Goal: Find specific page/section: Find specific page/section

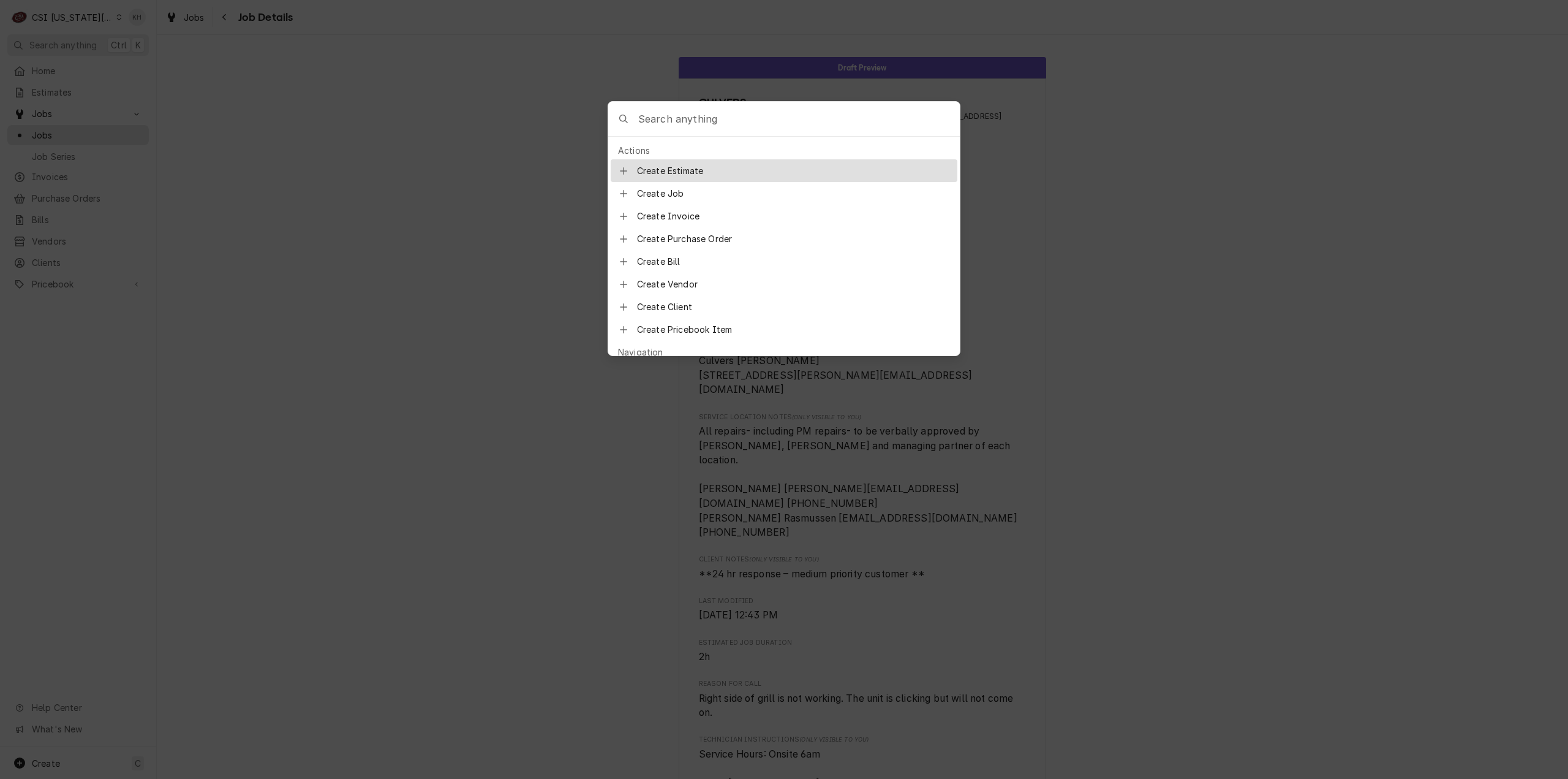
click at [1248, 267] on body "C CSI Kansas City. KH Search anything Ctrl K Home Estimates Jobs Jobs Job Serie…" at bounding box center [784, 390] width 1568 height 779
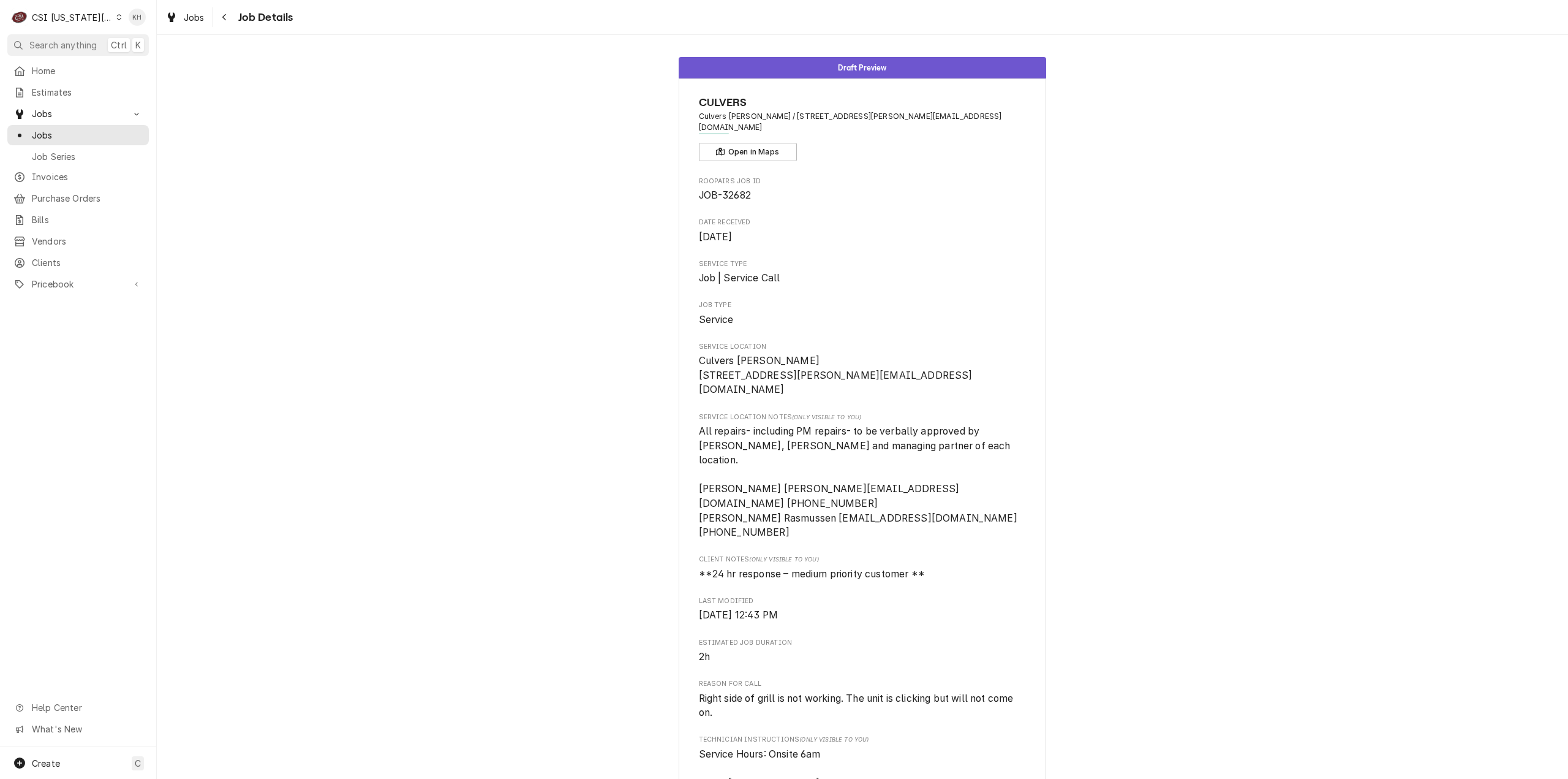
scroll to position [61, 0]
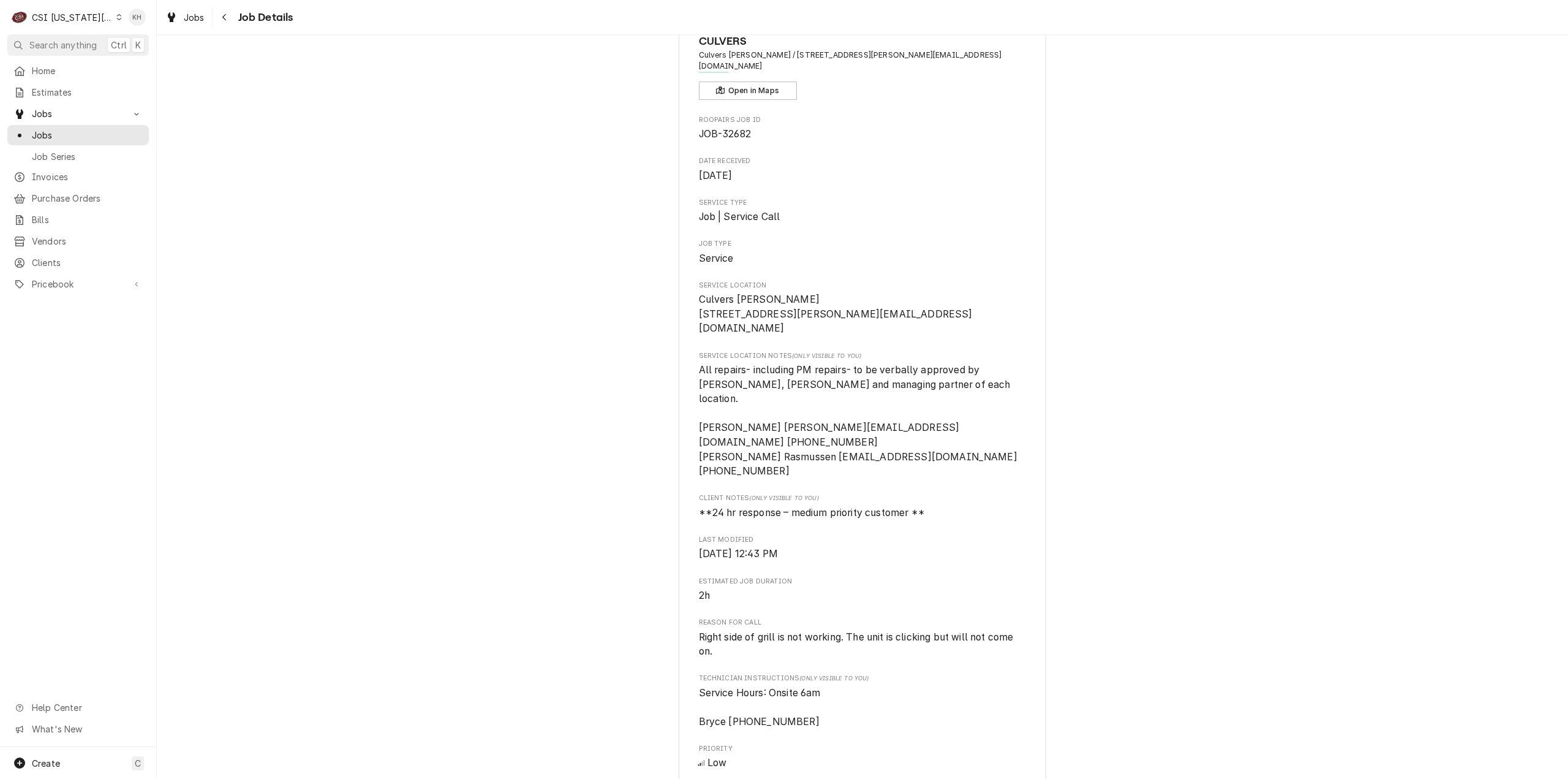
click at [283, 304] on div "Draft Preview CULVERS Culvers Douglas / 1701 Ne Douglas St Pfy@Hq.Bill.Com, Lee…" at bounding box center [862, 606] width 1411 height 1239
drag, startPoint x: 799, startPoint y: 668, endPoint x: 663, endPoint y: 632, distance: 140.7
click at [663, 633] on div "Draft Preview CULVERS Culvers Douglas / 1701 Ne Douglas St Pfy@Hq.Bill.Com, Lee…" at bounding box center [862, 606] width 1411 height 1239
drag, startPoint x: 224, startPoint y: 15, endPoint x: 240, endPoint y: 44, distance: 33.1
click at [224, 15] on icon "Navigate back" at bounding box center [224, 17] width 4 height 7
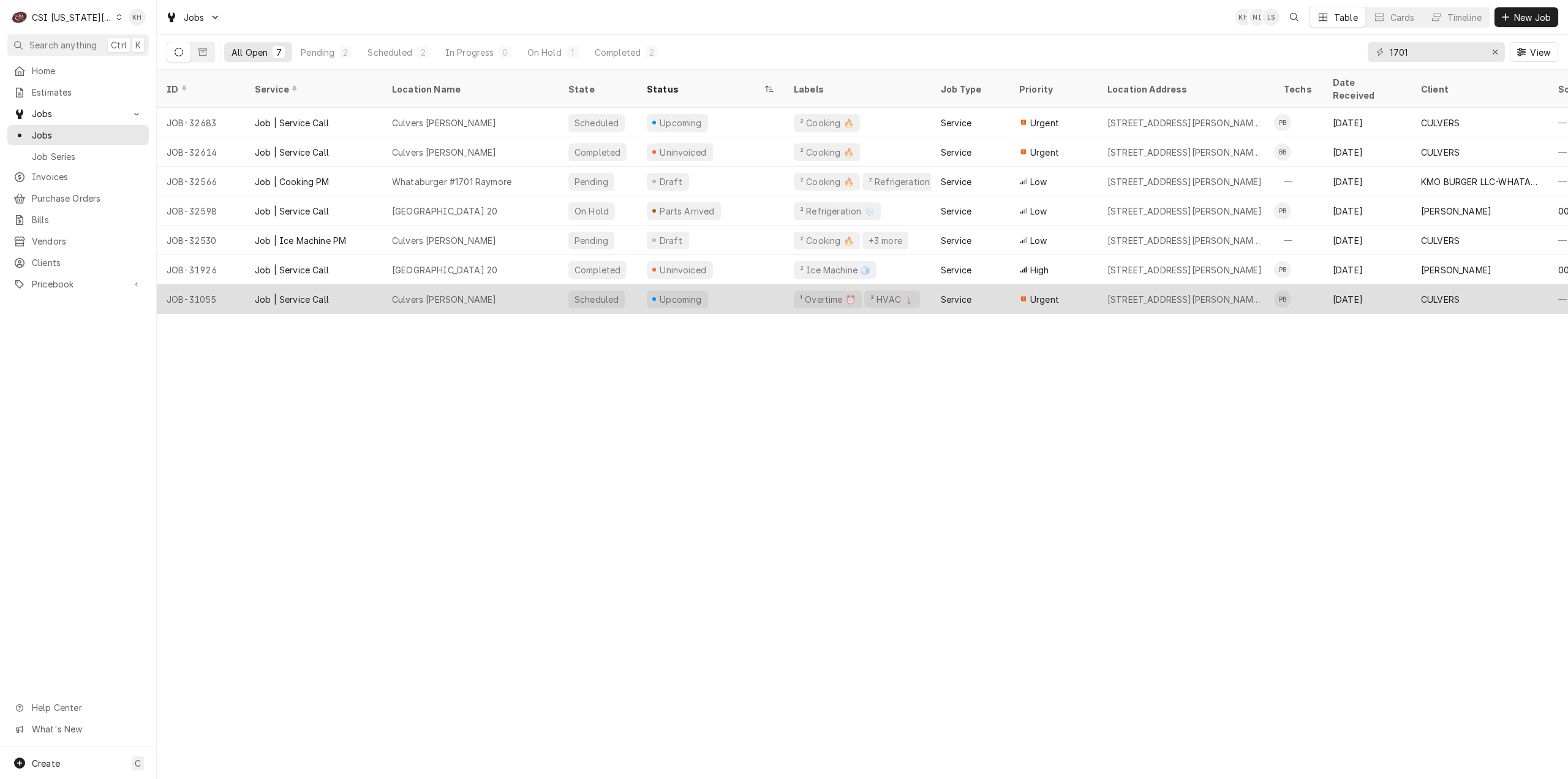
click at [732, 287] on div "Upcoming" at bounding box center [710, 299] width 147 height 29
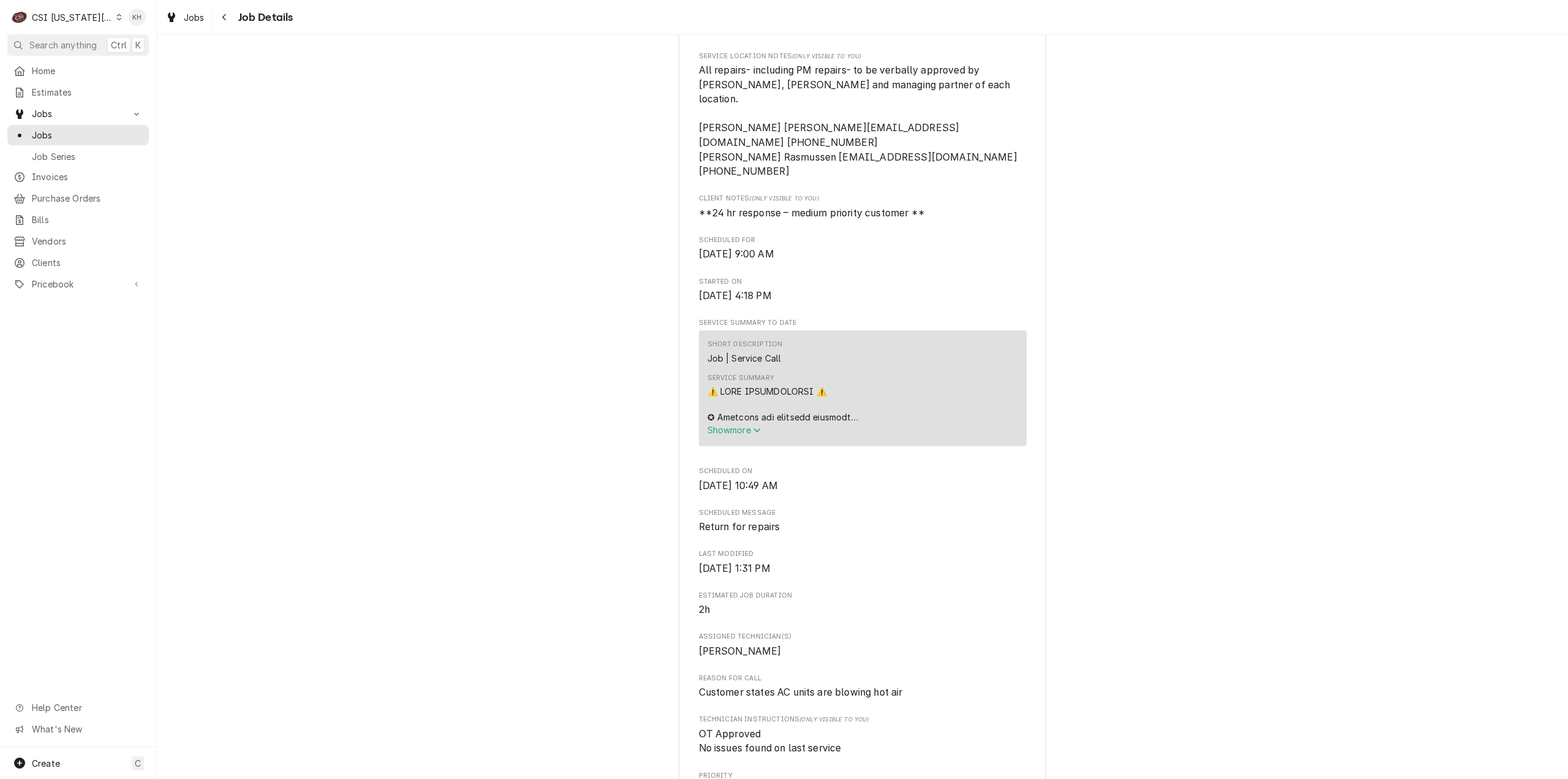
scroll to position [368, 0]
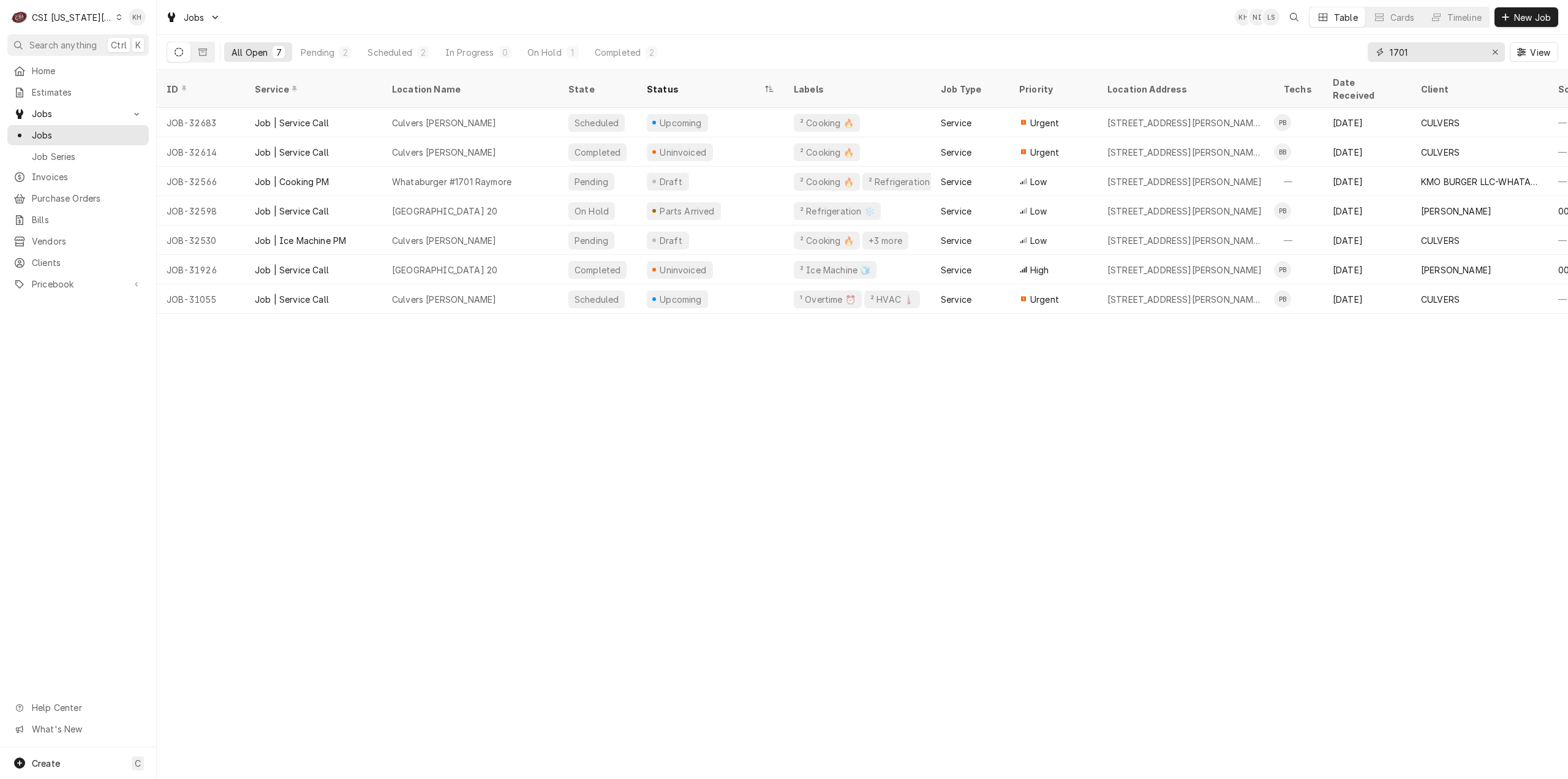
click at [1419, 48] on input "1701" at bounding box center [1435, 52] width 92 height 20
click at [793, 496] on div "ID Service Location Name State Status Labels Job Type Priority Location Address…" at bounding box center [862, 424] width 1411 height 709
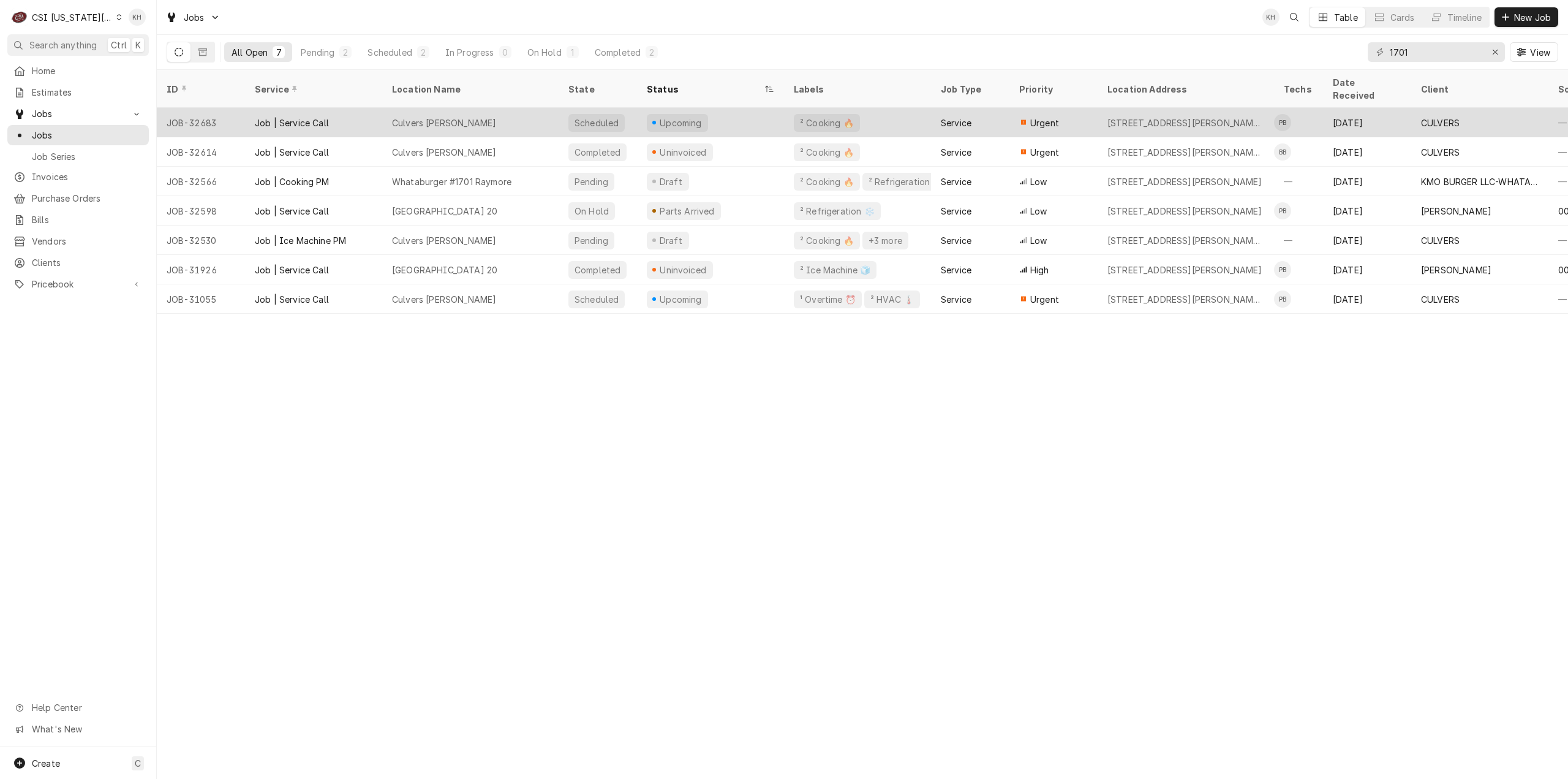
click at [508, 108] on div "Culvers [PERSON_NAME]" at bounding box center [470, 123] width 176 height 29
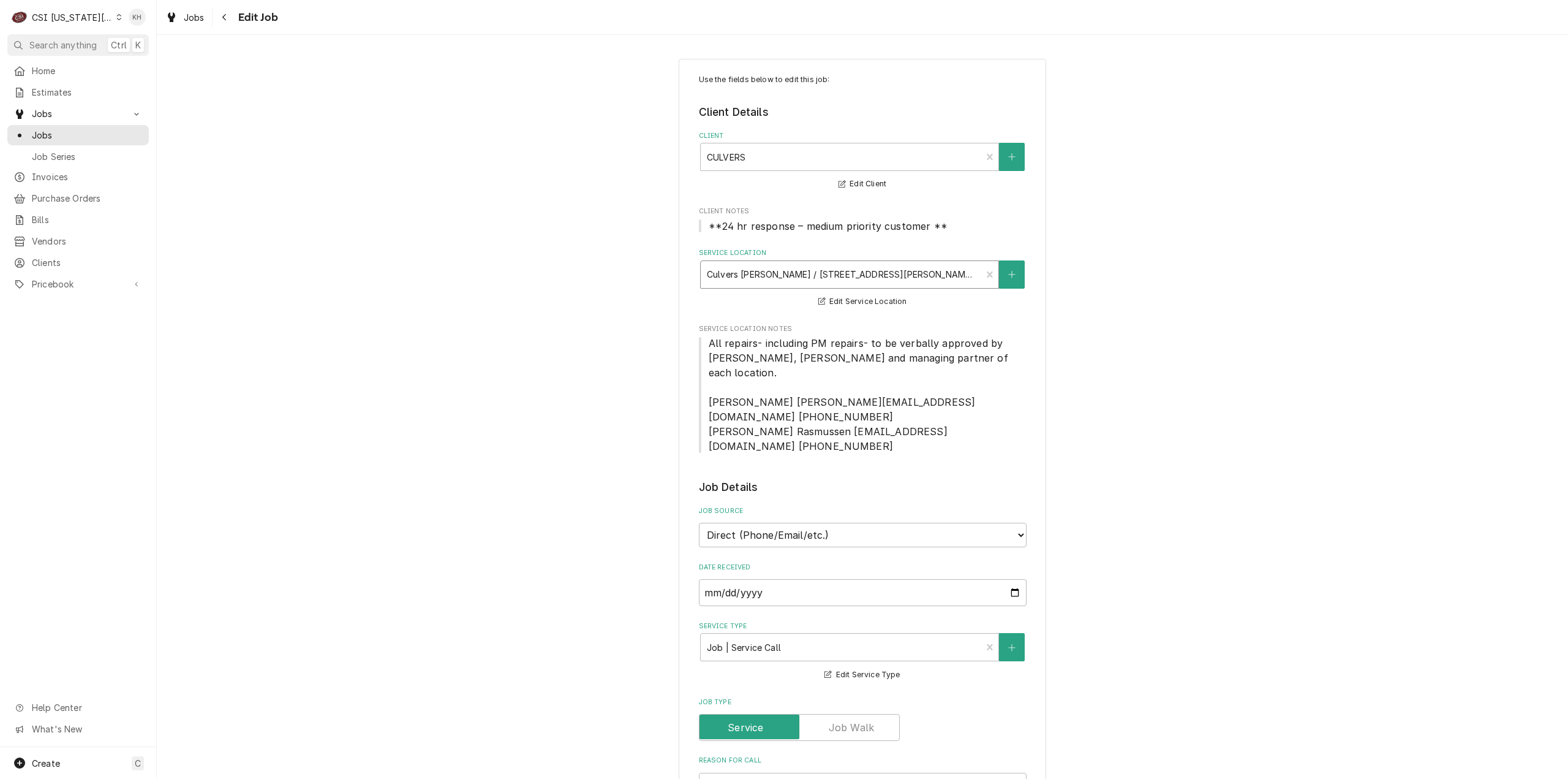
type textarea "x"
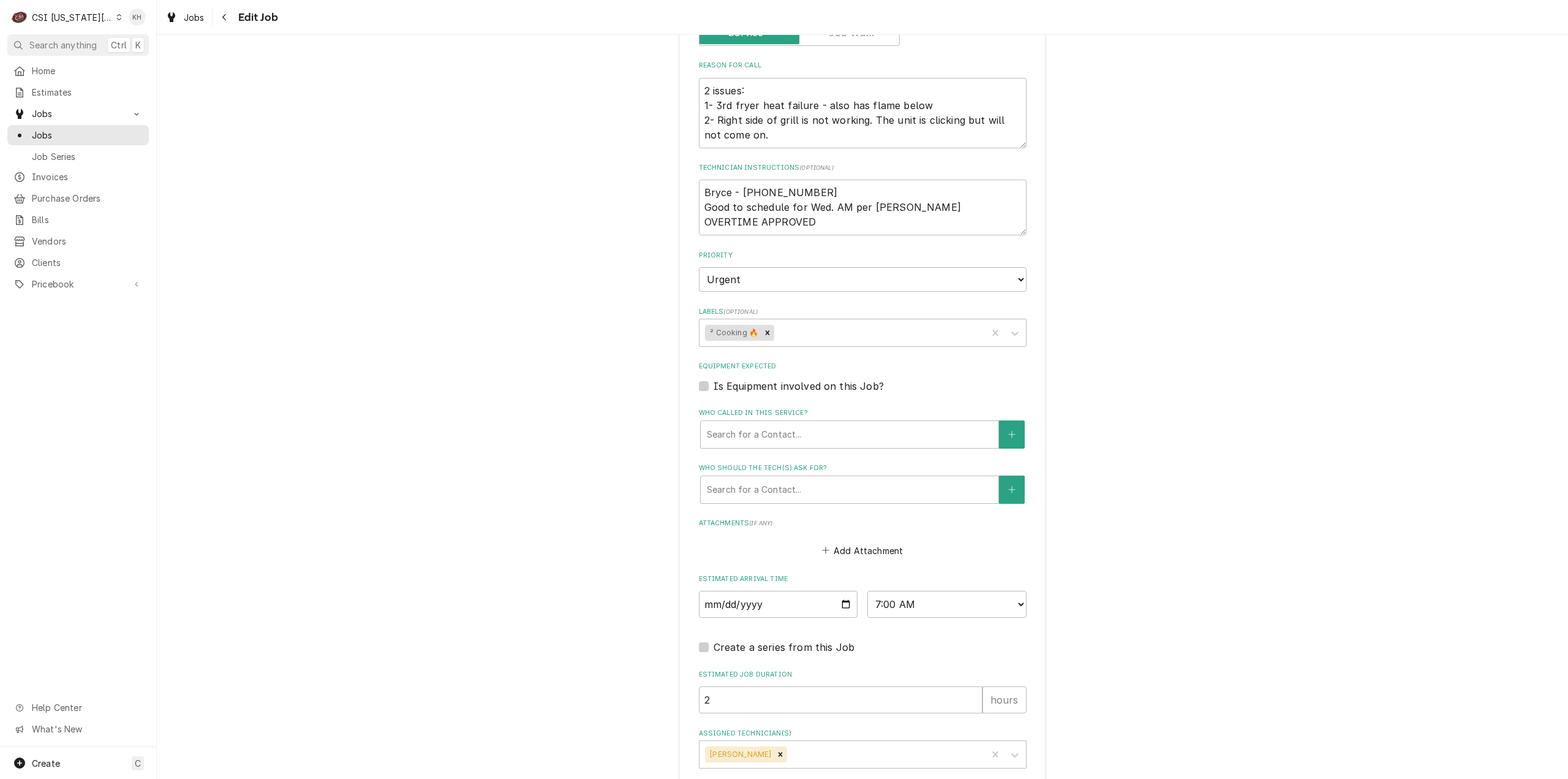
scroll to position [731, 0]
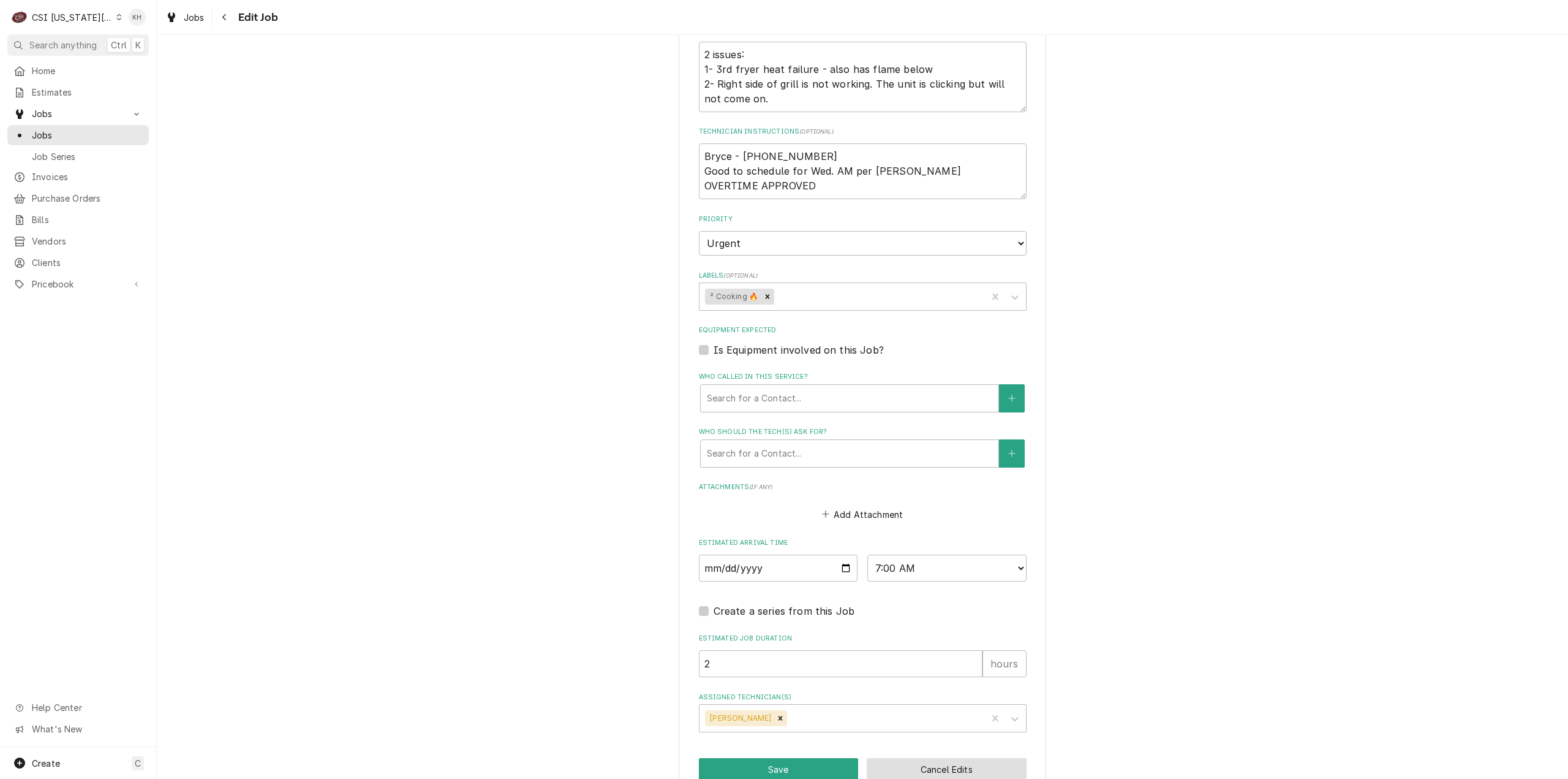
click at [933, 758] on button "Cancel Edits" at bounding box center [947, 769] width 160 height 23
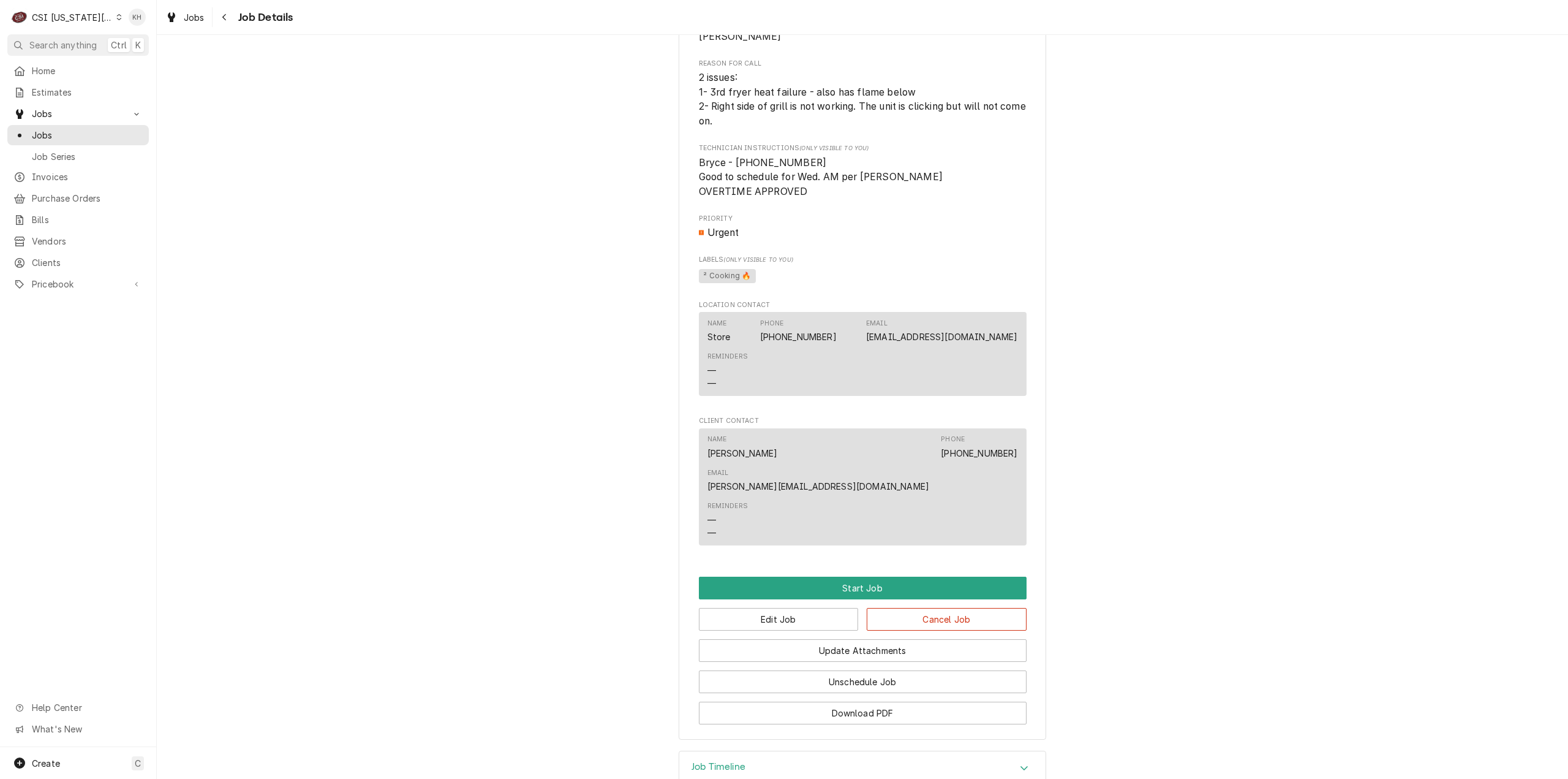
click at [763, 751] on div "Job Timeline" at bounding box center [862, 768] width 366 height 35
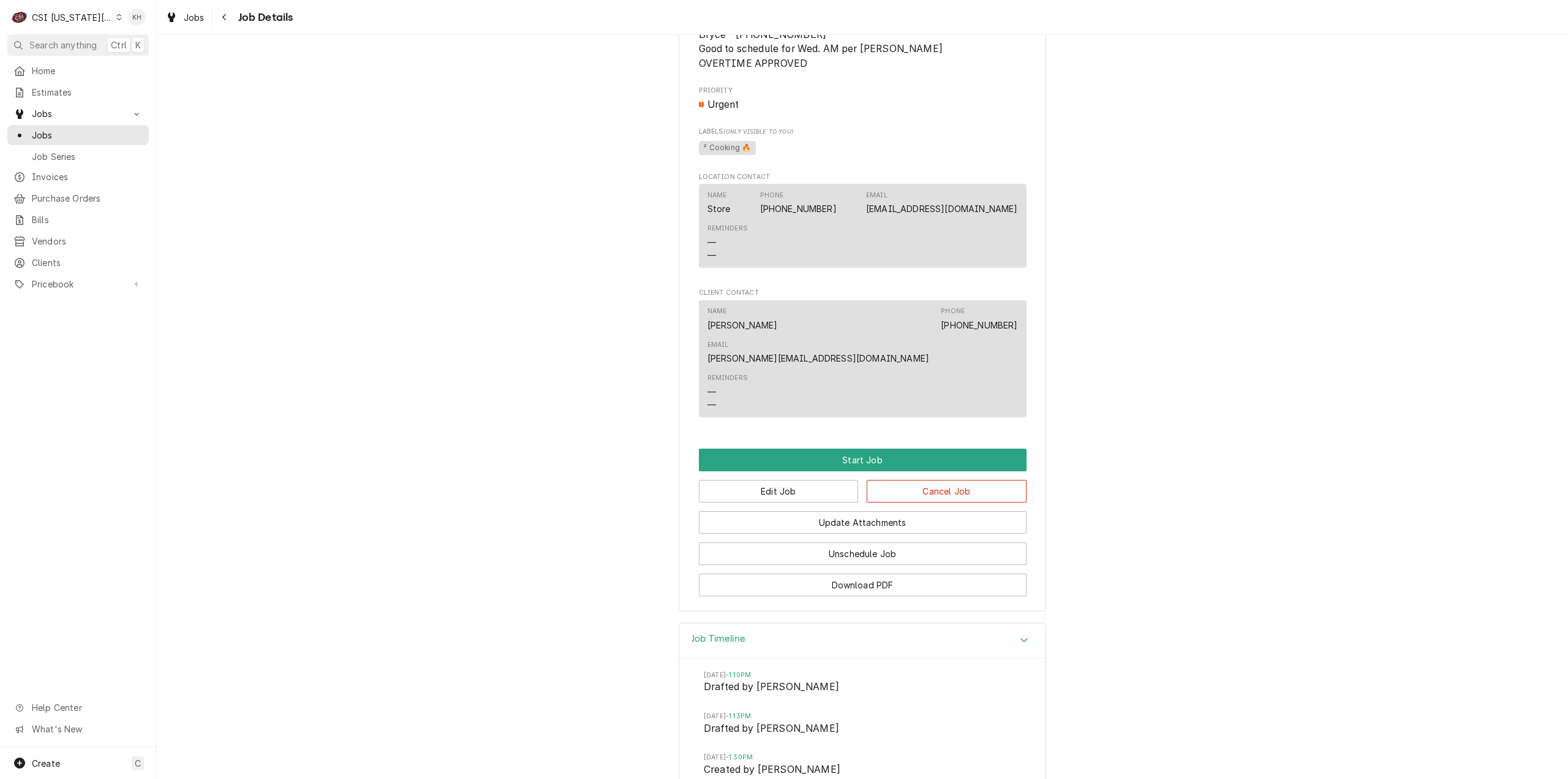
scroll to position [886, 0]
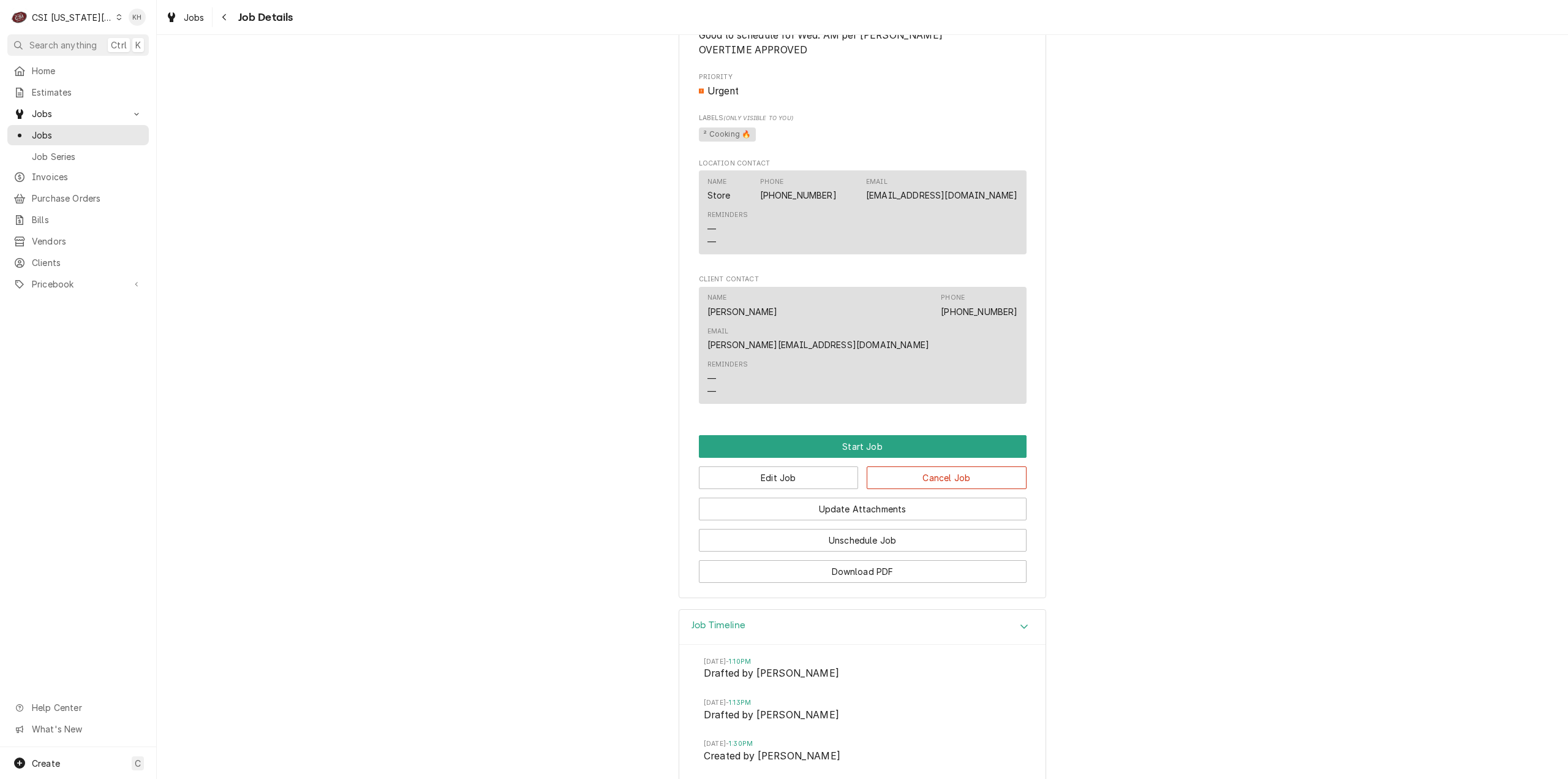
click at [78, 18] on div "CSI [US_STATE][GEOGRAPHIC_DATA]." at bounding box center [72, 17] width 81 height 13
click at [121, 40] on div "CSI Kentucky" at bounding box center [213, 45] width 188 height 15
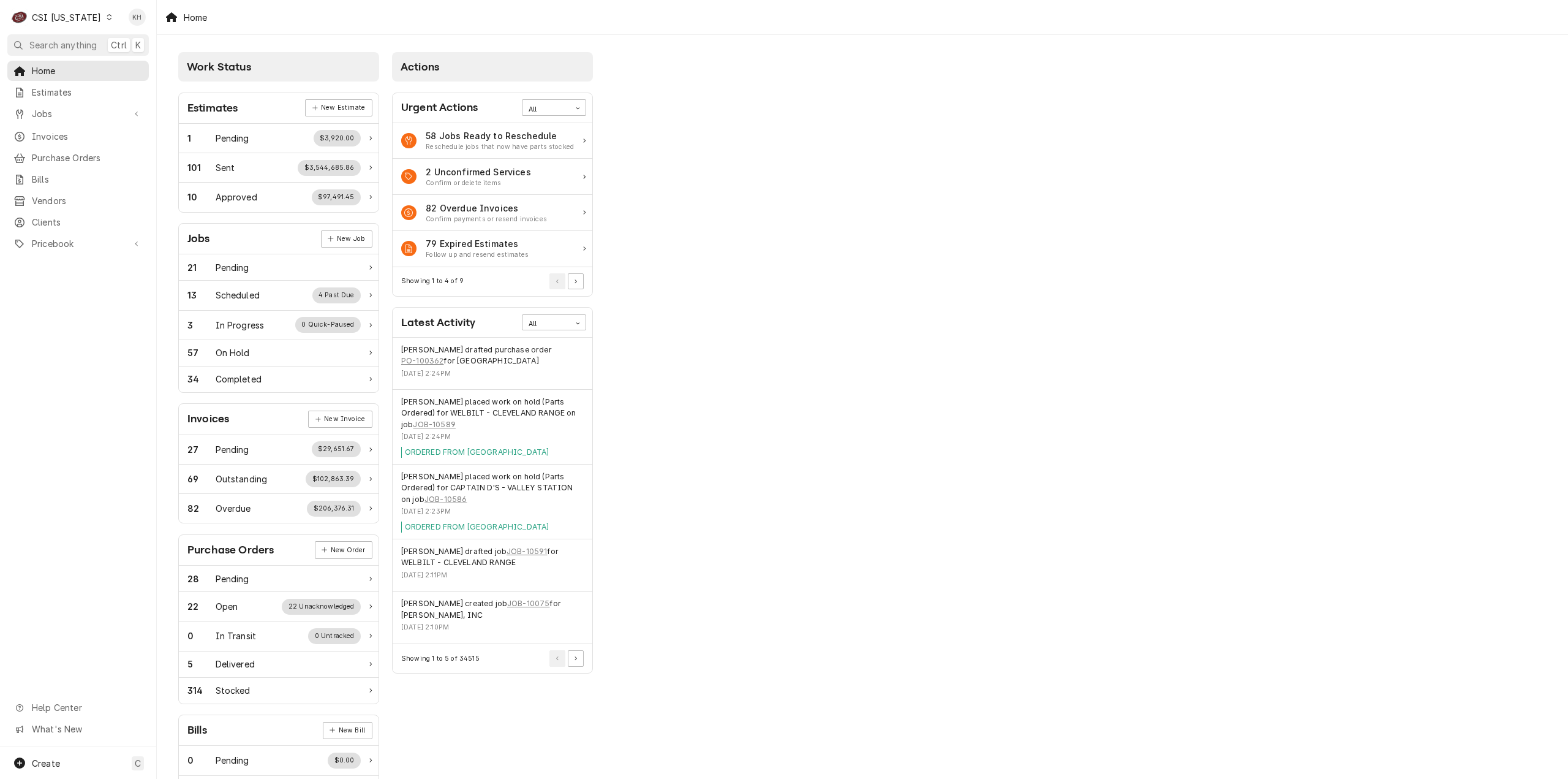
drag, startPoint x: 96, startPoint y: 42, endPoint x: 239, endPoint y: 55, distance: 143.6
click at [97, 42] on span "Search anything" at bounding box center [63, 44] width 68 height 13
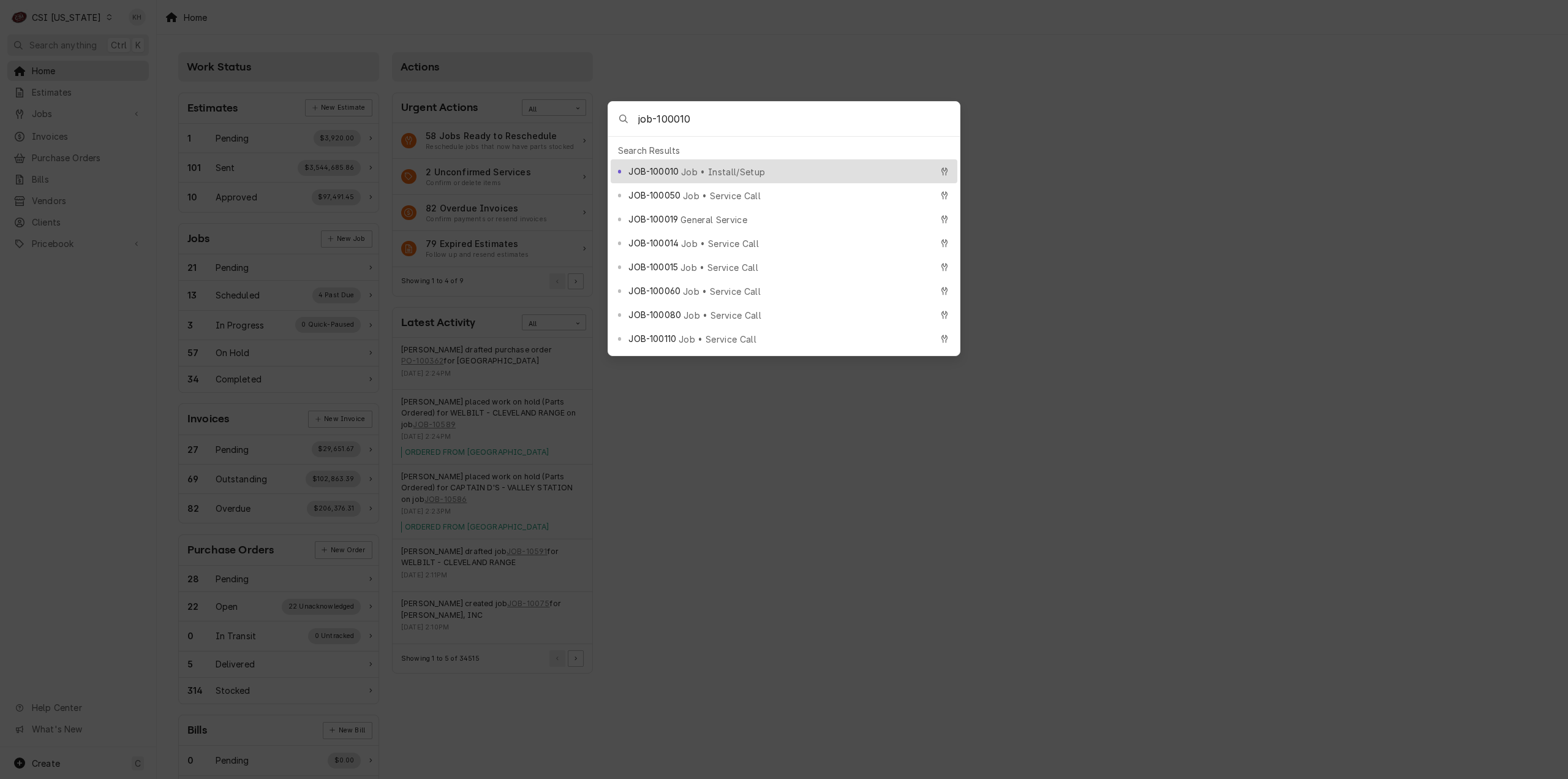
type input "job-100010"
click at [725, 164] on div "JOB-100010 Job • Install/Setup" at bounding box center [779, 171] width 302 height 14
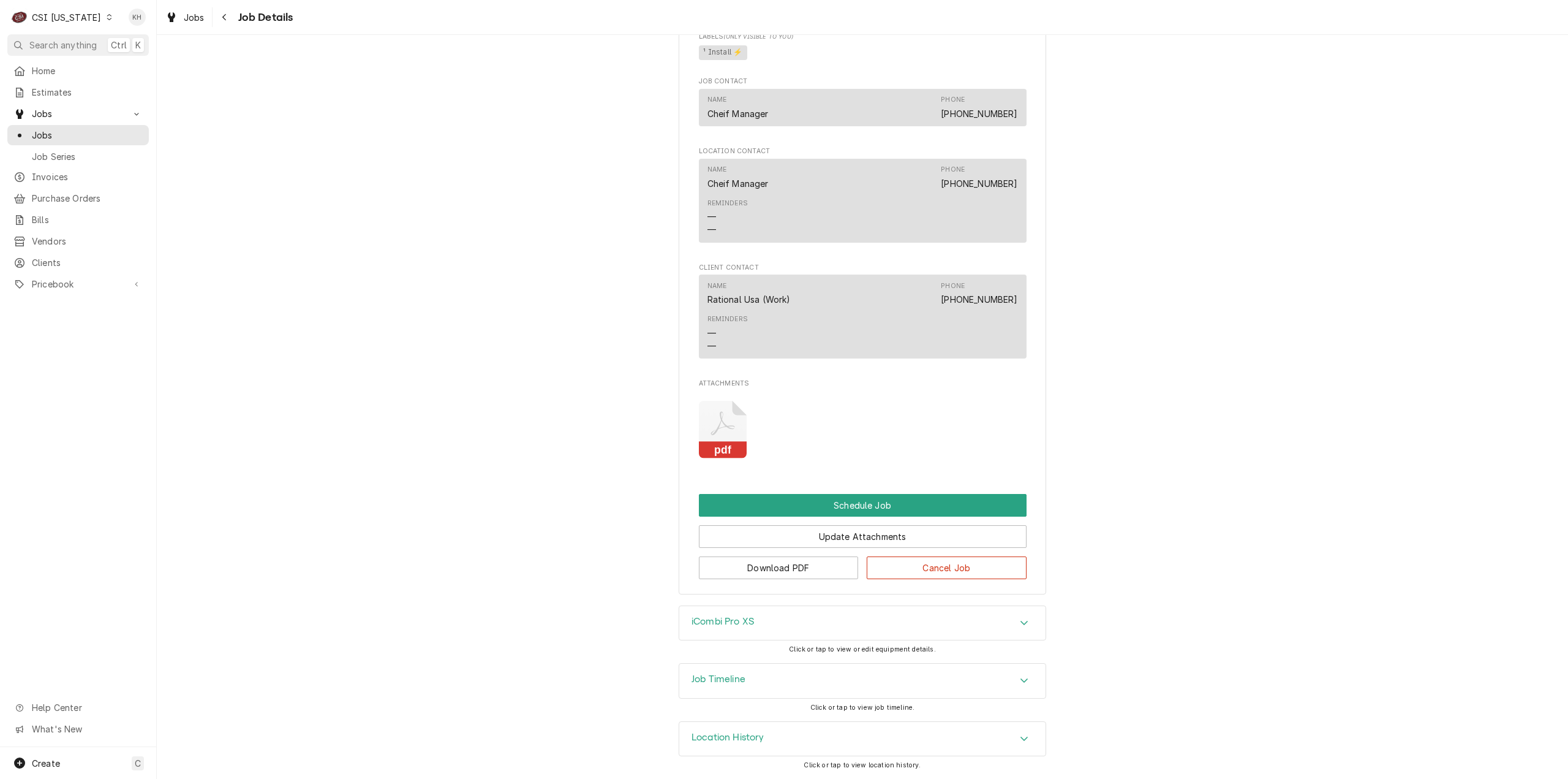
scroll to position [616, 0]
click at [750, 683] on div "Job Timeline" at bounding box center [862, 681] width 366 height 35
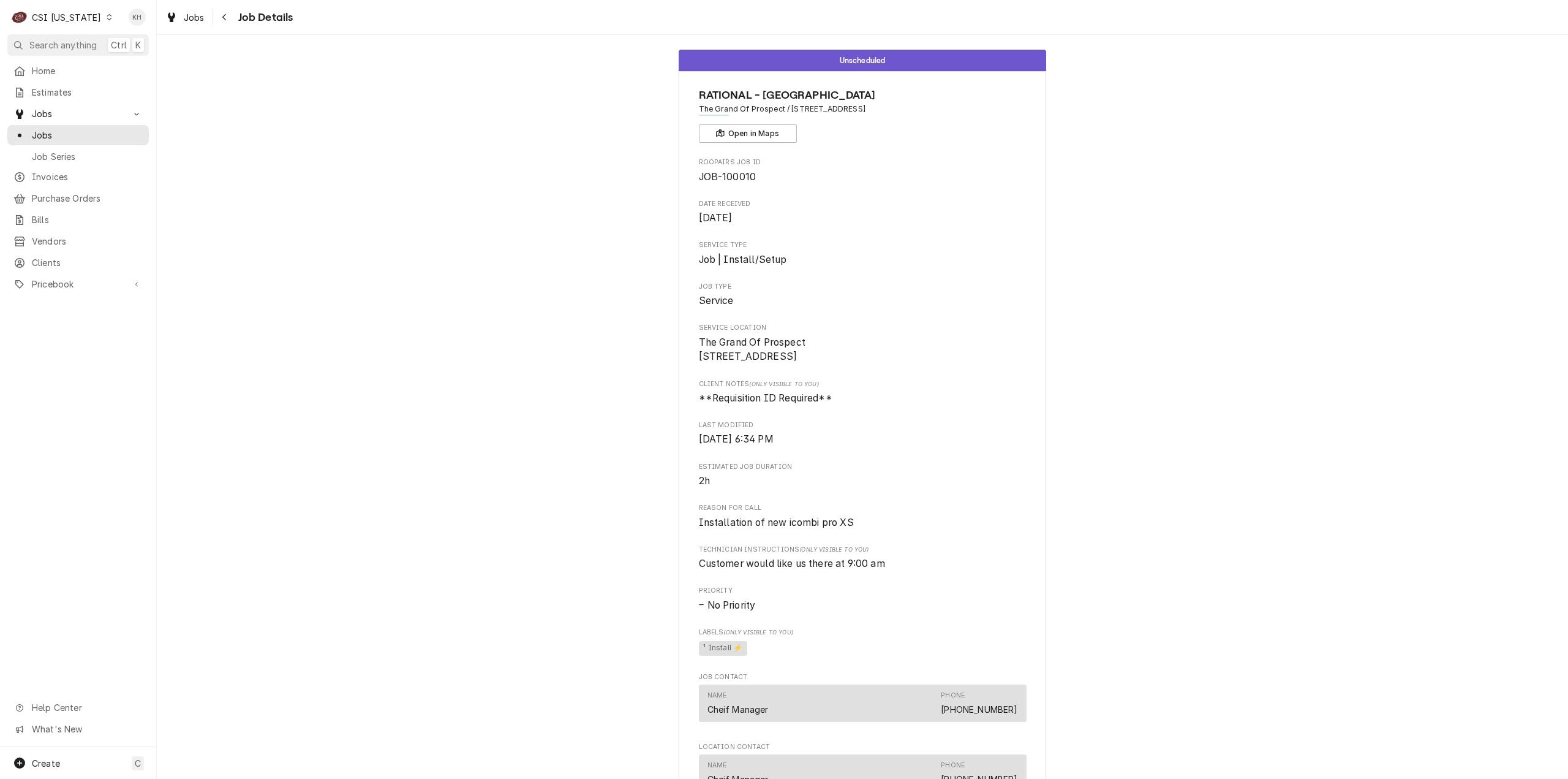
scroll to position [0, 0]
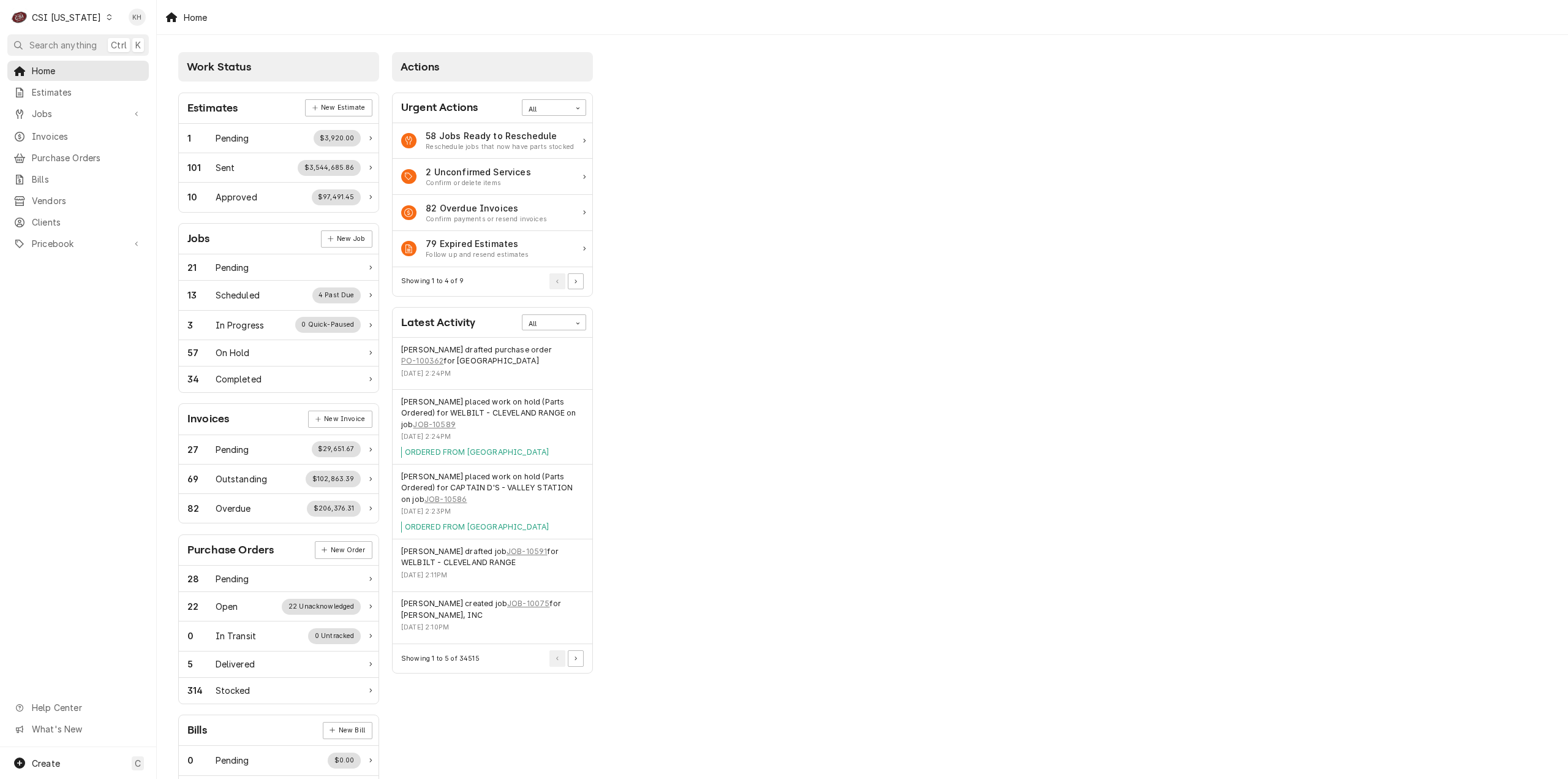
drag, startPoint x: 97, startPoint y: 42, endPoint x: 199, endPoint y: 62, distance: 103.9
click at [98, 42] on button "Search anything Ctrl K" at bounding box center [78, 45] width 141 height 21
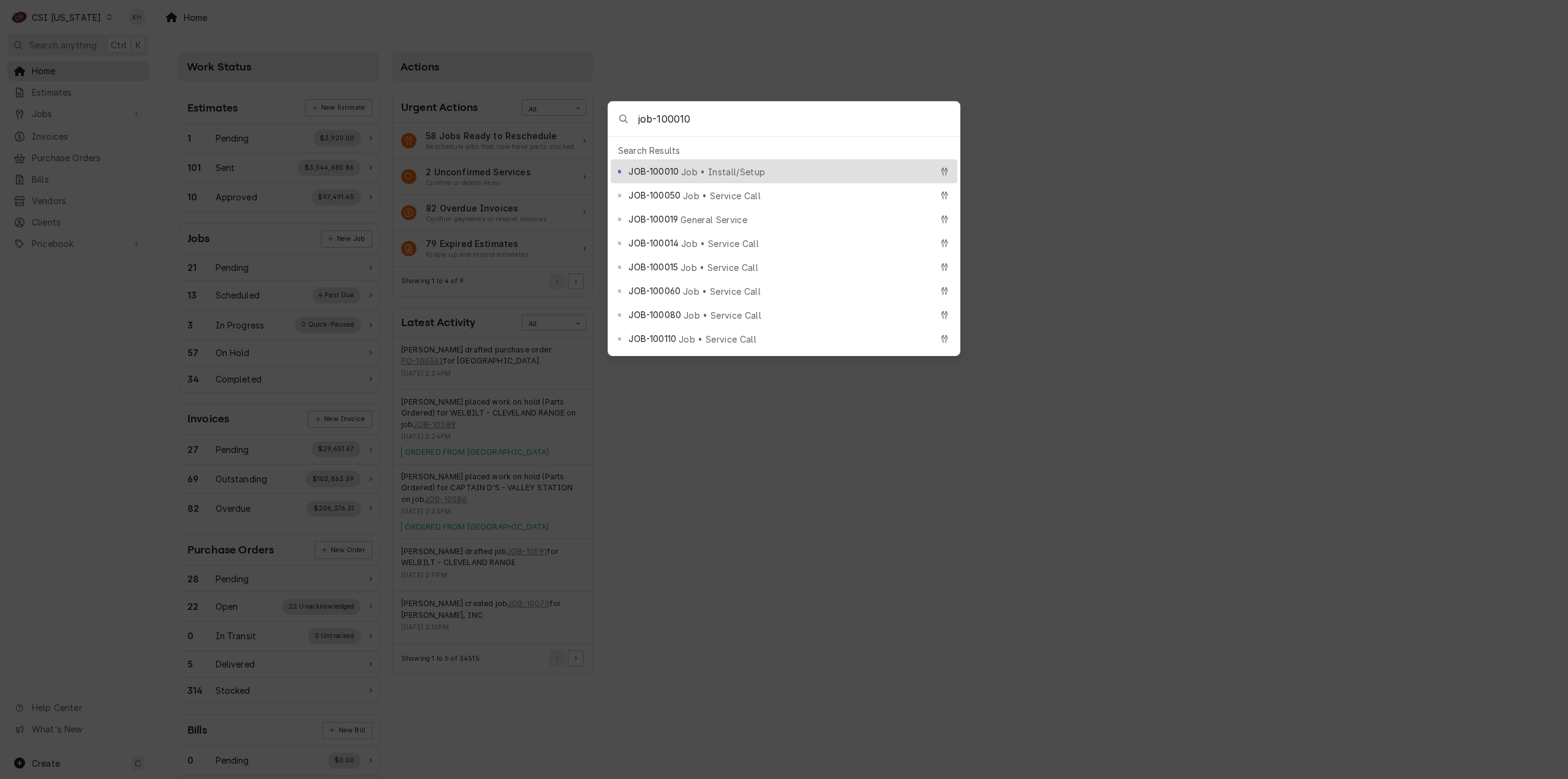
type input "job-100010"
click at [712, 164] on div "JOB-100010 Job • Install/Setup" at bounding box center [779, 171] width 302 height 14
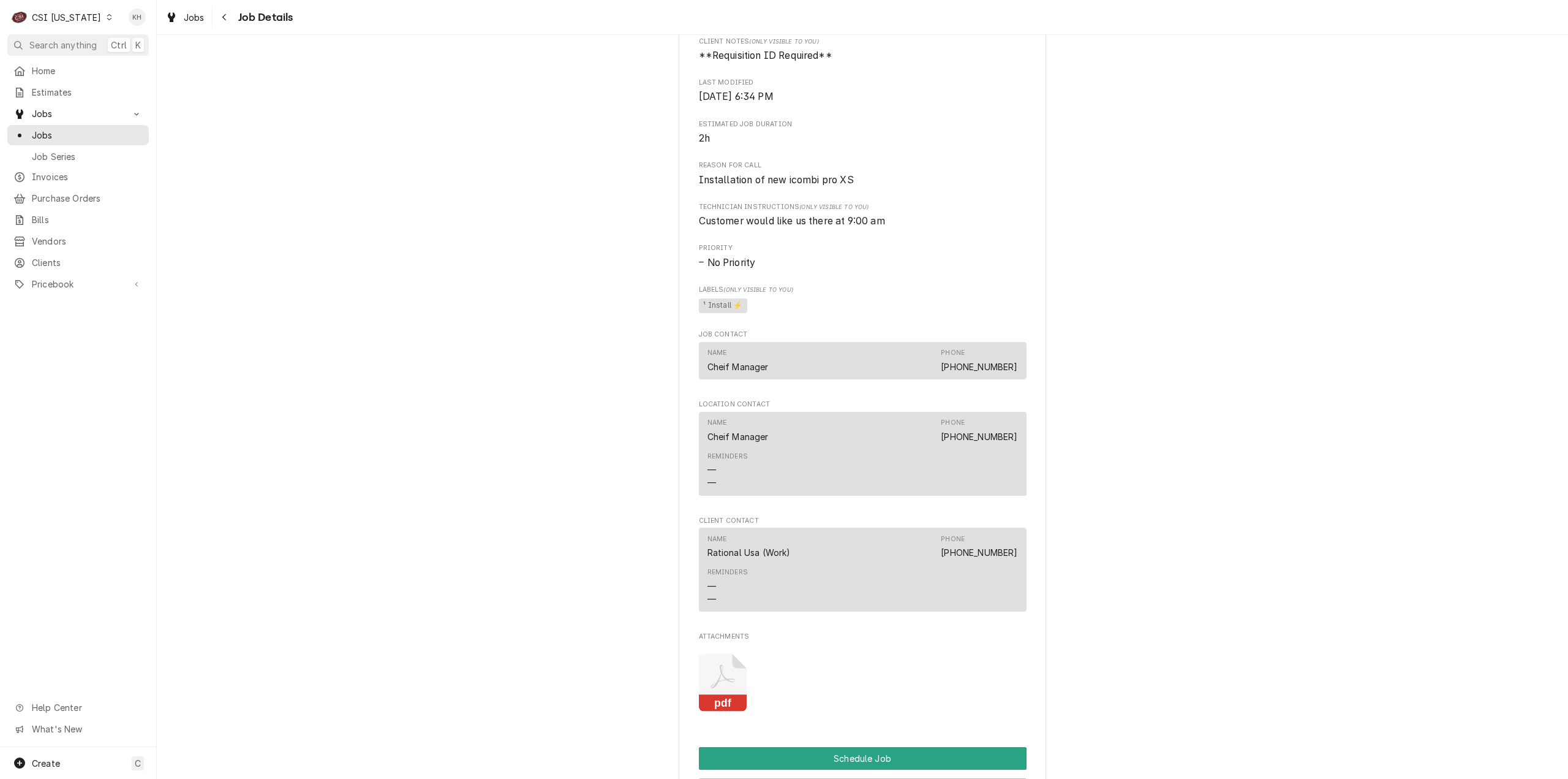
scroll to position [372, 0]
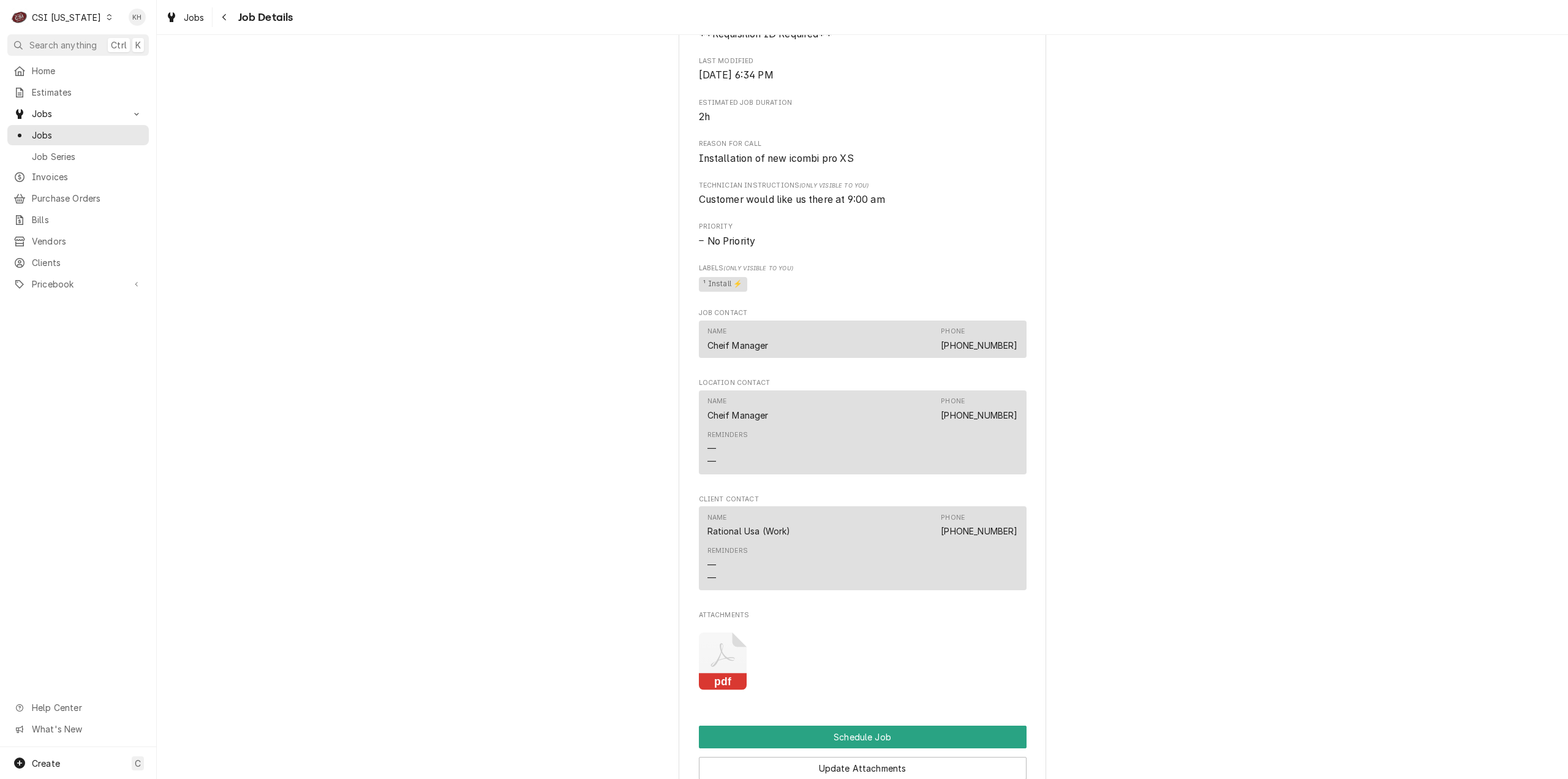
click at [725, 675] on icon "Attachments" at bounding box center [723, 662] width 48 height 58
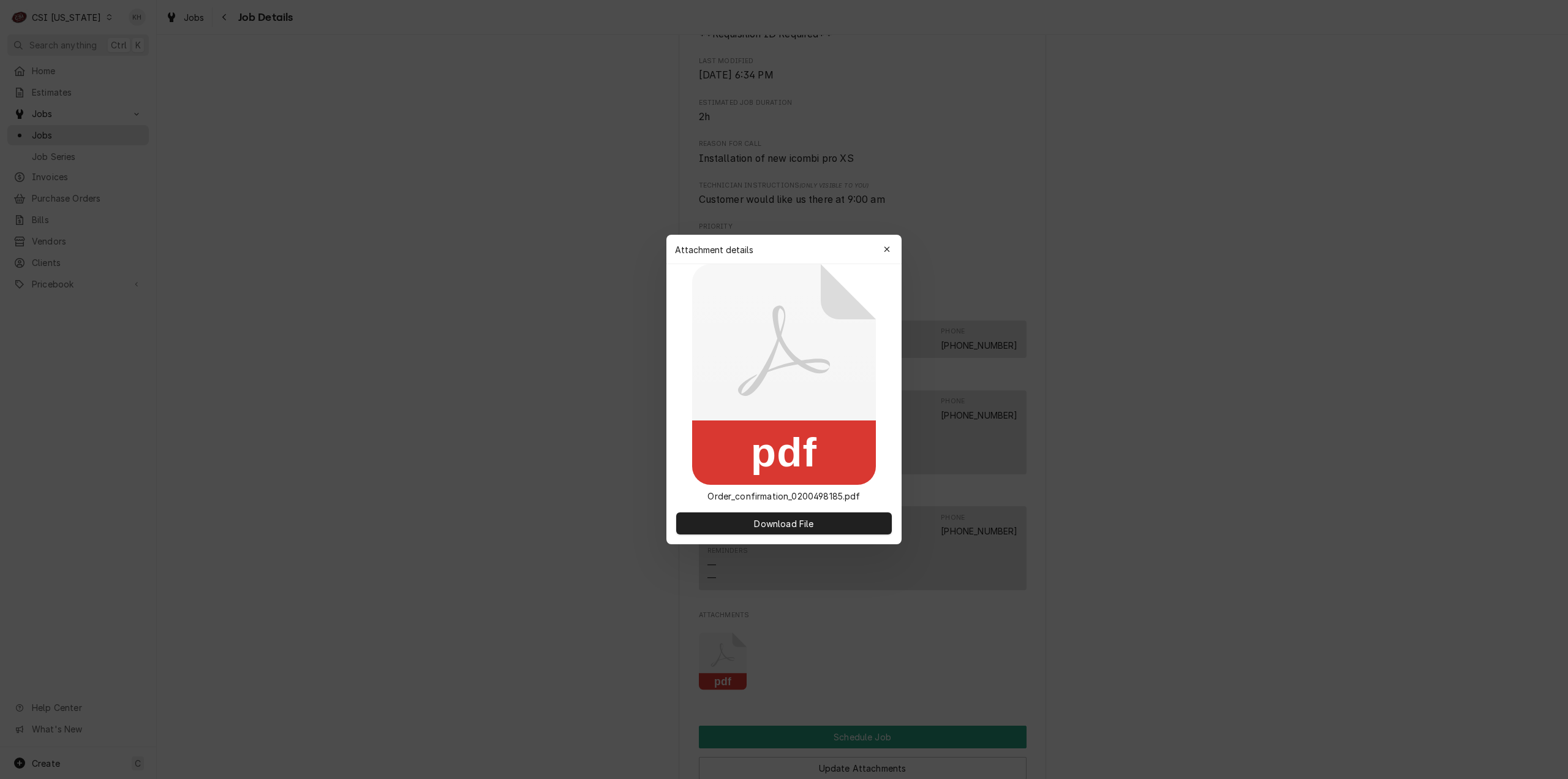
drag, startPoint x: 1199, startPoint y: 361, endPoint x: 1176, endPoint y: 360, distance: 23.0
click at [1199, 360] on div at bounding box center [784, 390] width 1568 height 779
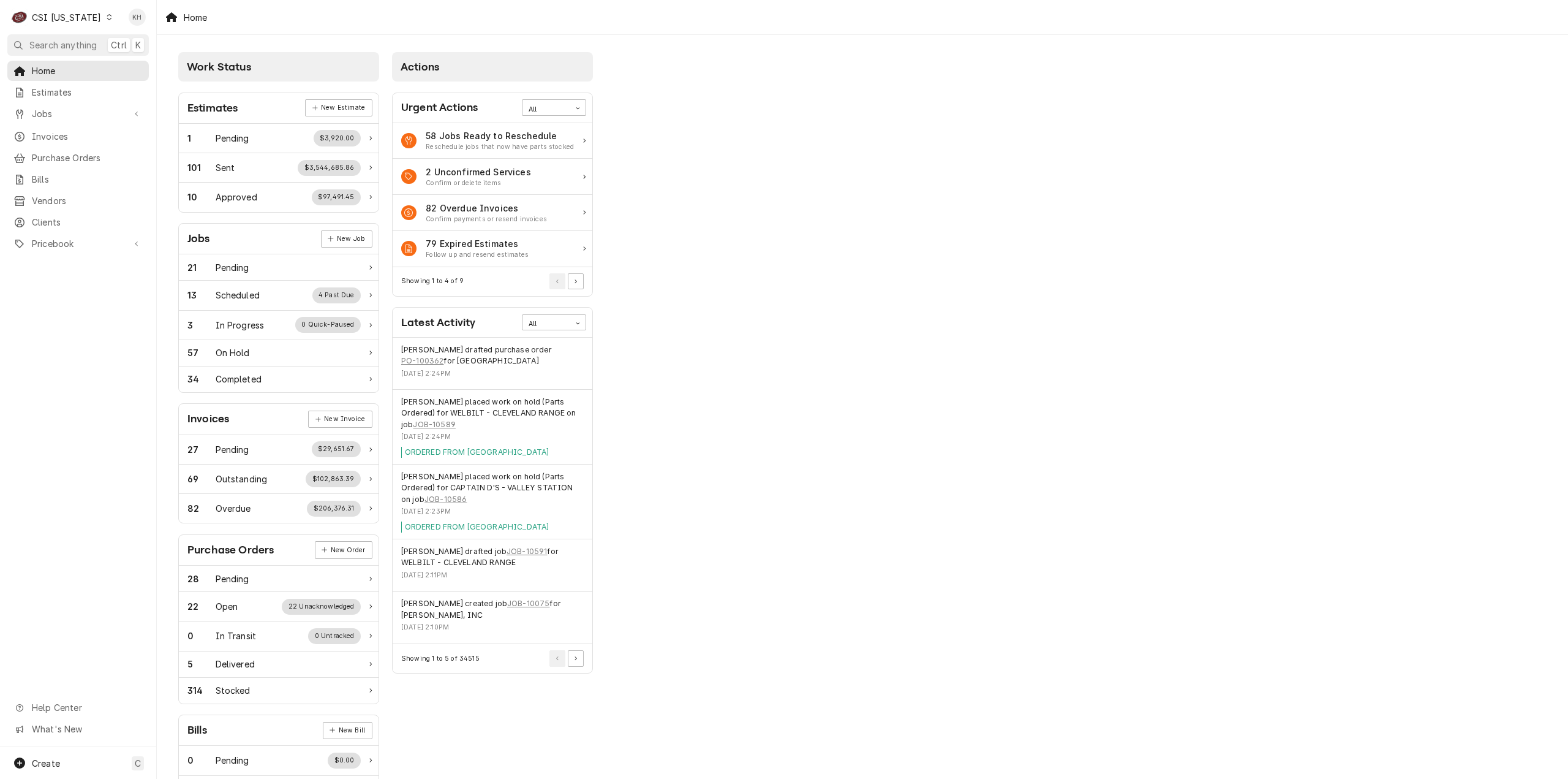
click at [55, 18] on div "CSI Kentucky" at bounding box center [66, 17] width 69 height 13
click at [147, 23] on div "CSI [US_STATE][GEOGRAPHIC_DATA]." at bounding box center [192, 24] width 164 height 13
